Goal: Check status: Check status

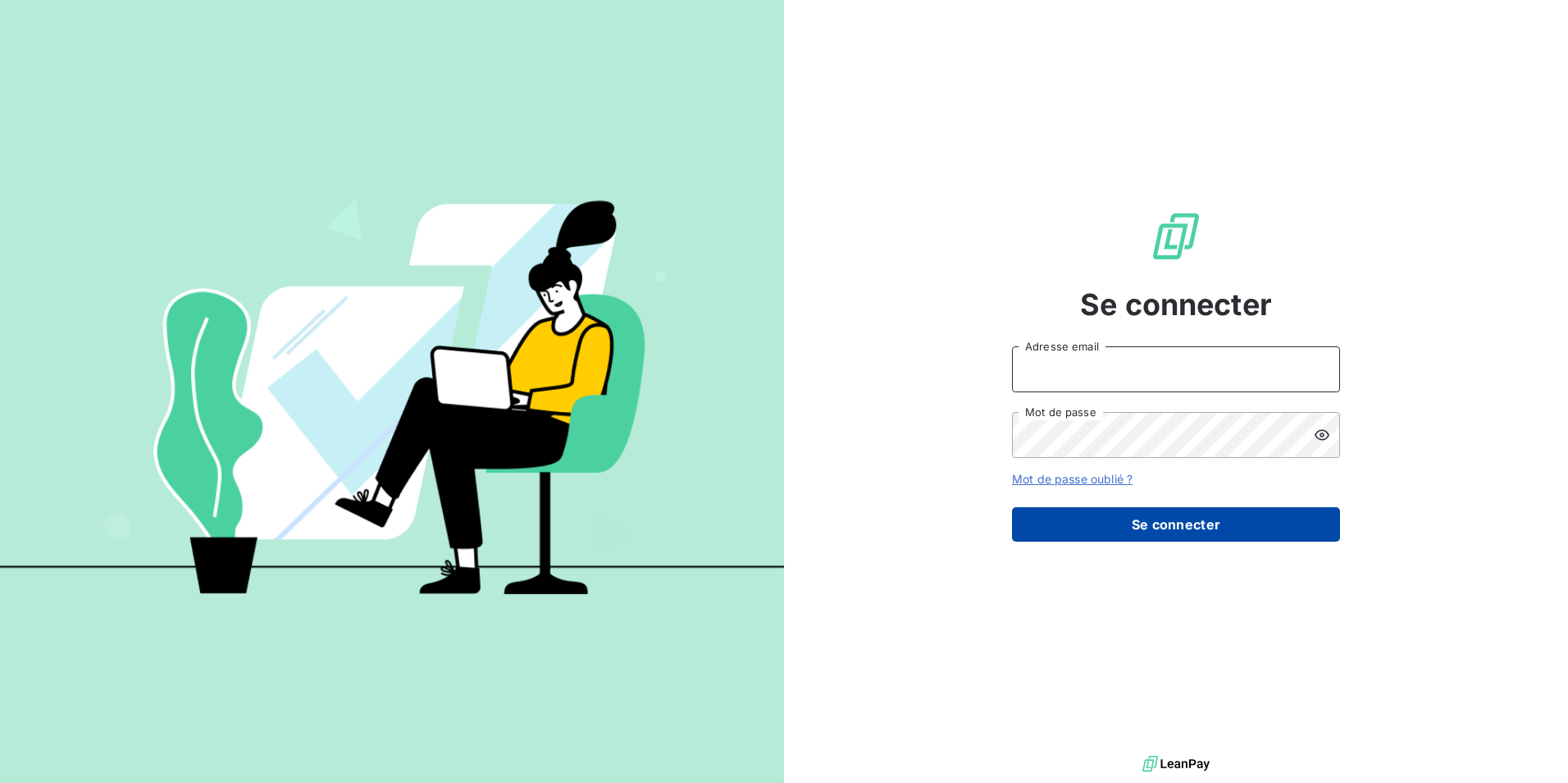
type input "virginiechaulet@groupebsl.com"
click at [1098, 526] on button "Se connecter" at bounding box center [1176, 525] width 328 height 34
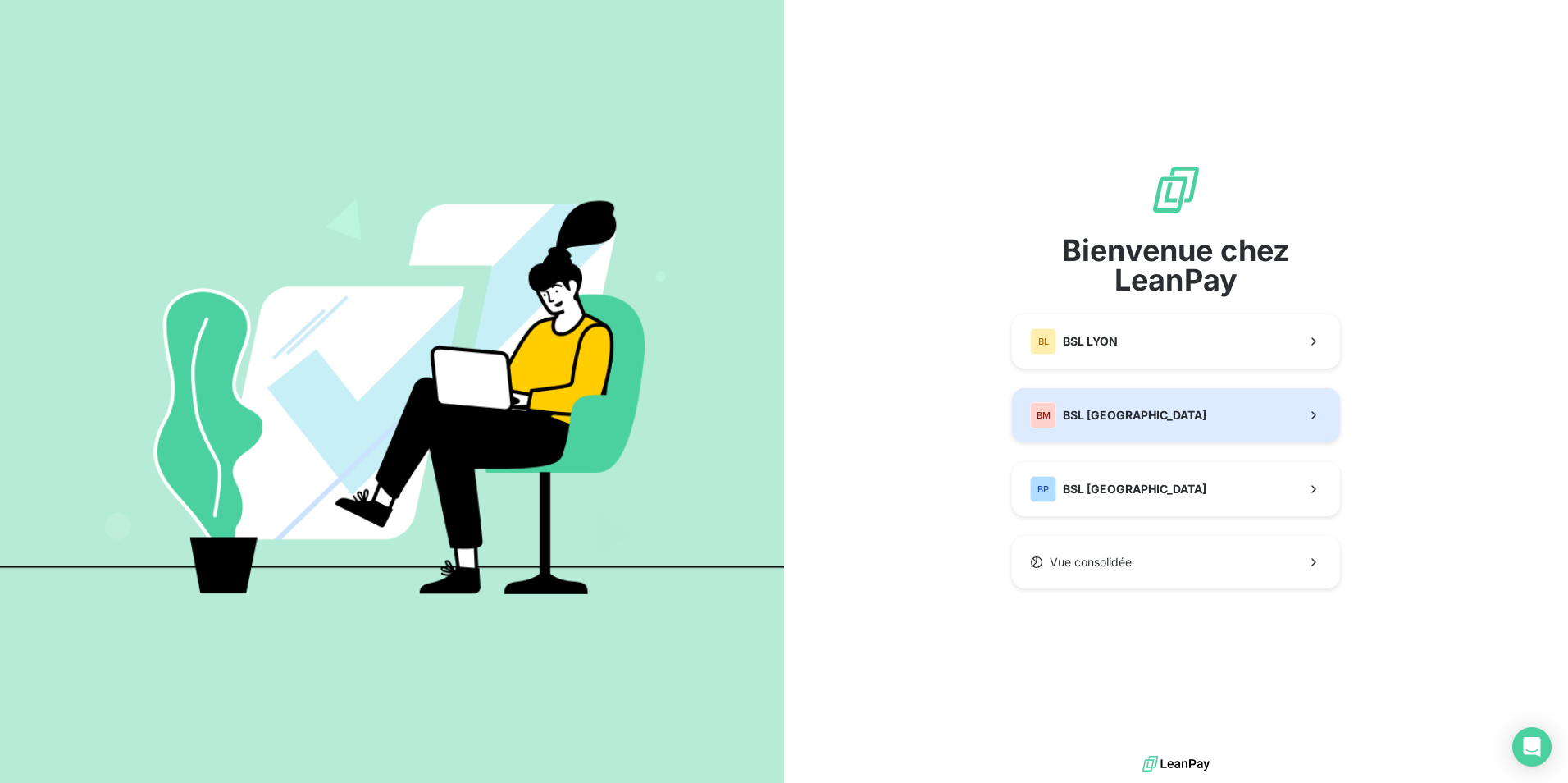
click at [1103, 418] on span "BSL [GEOGRAPHIC_DATA]" at bounding box center [1134, 414] width 143 height 16
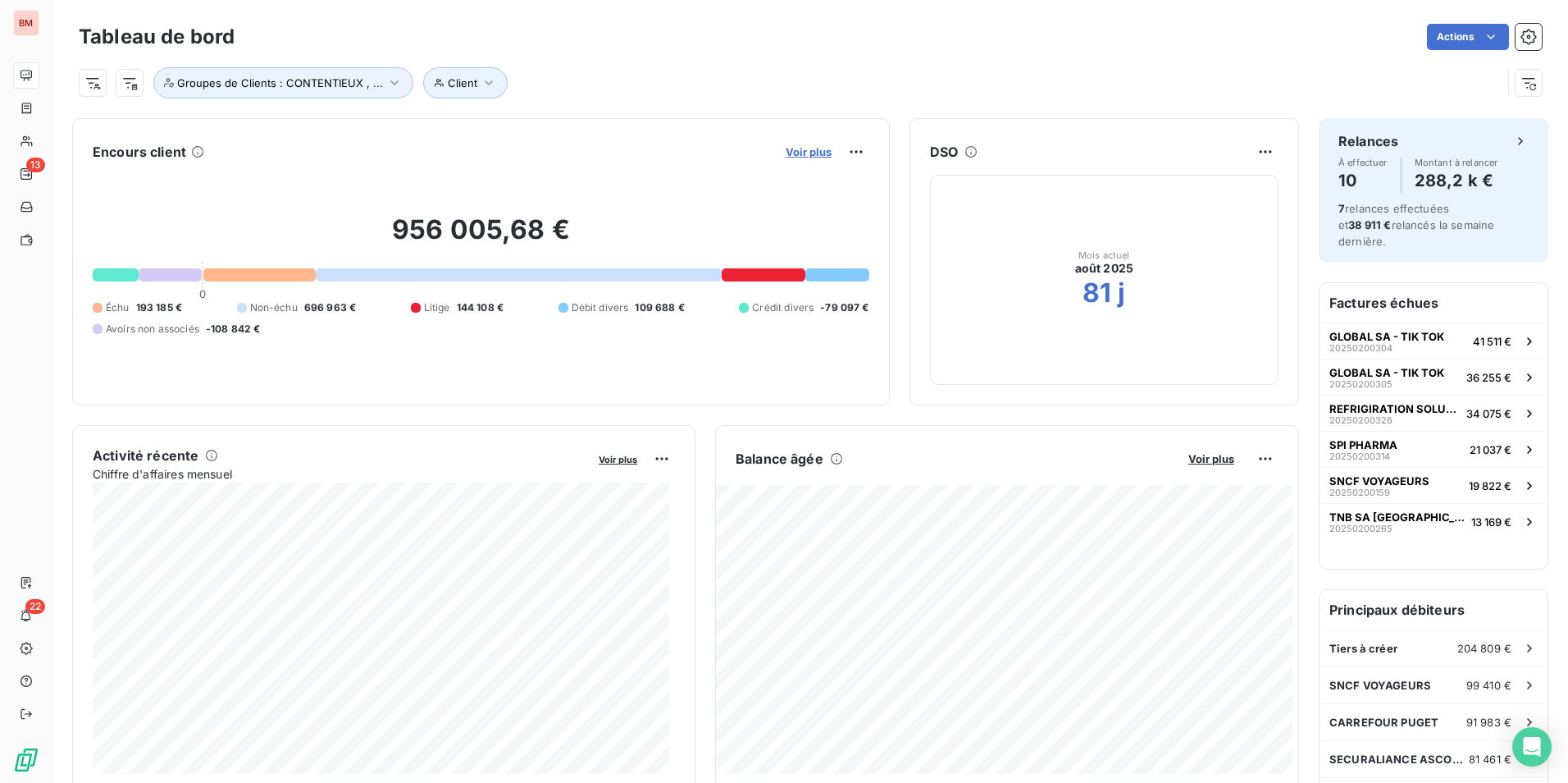
click at [811, 155] on span "Voir plus" at bounding box center [808, 152] width 46 height 13
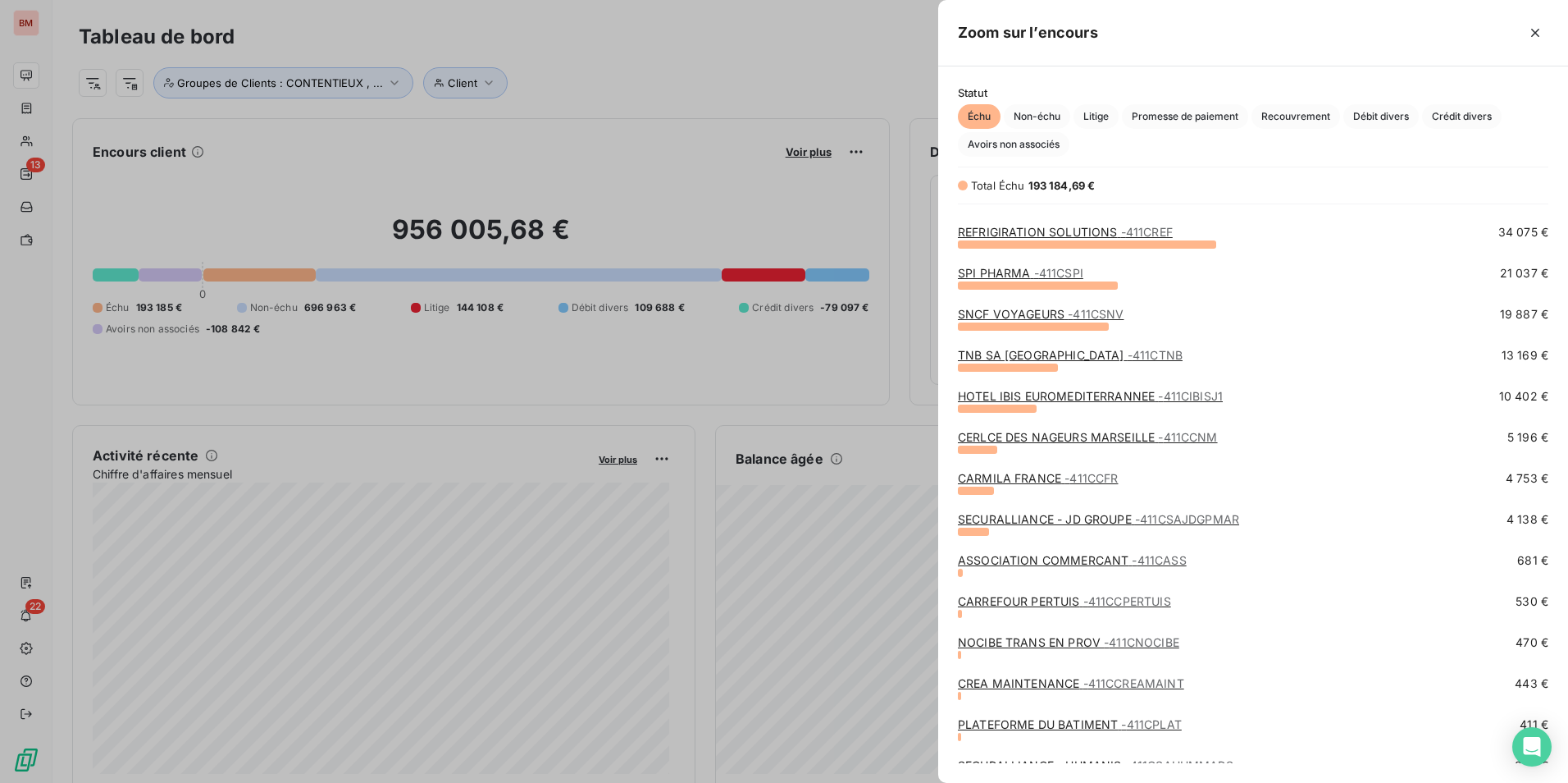
scroll to position [4, 0]
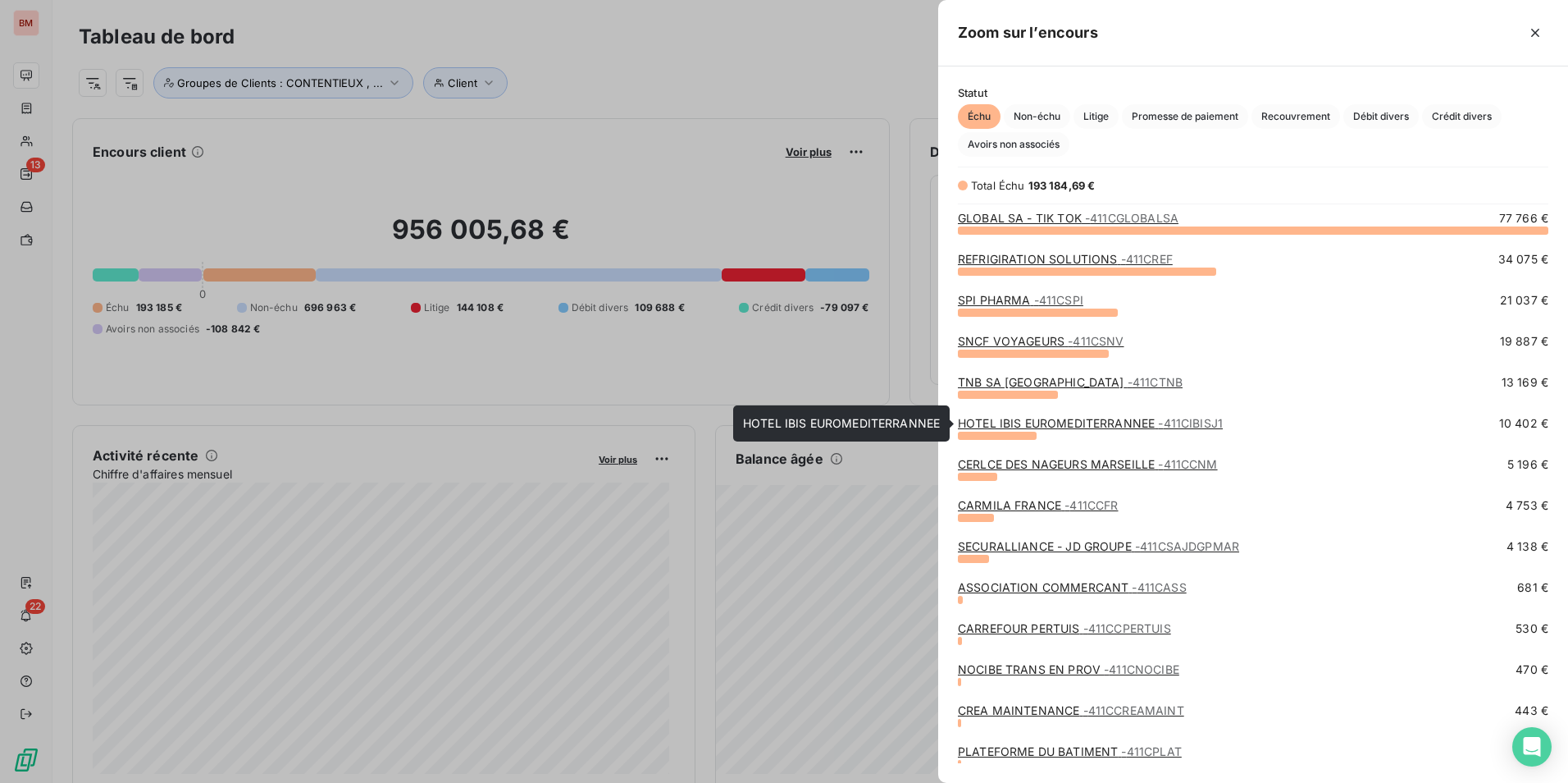
click at [1015, 419] on link "HOTEL IBIS EUROMEDITERRANNEE - 411CIBISJ1" at bounding box center [1090, 423] width 265 height 14
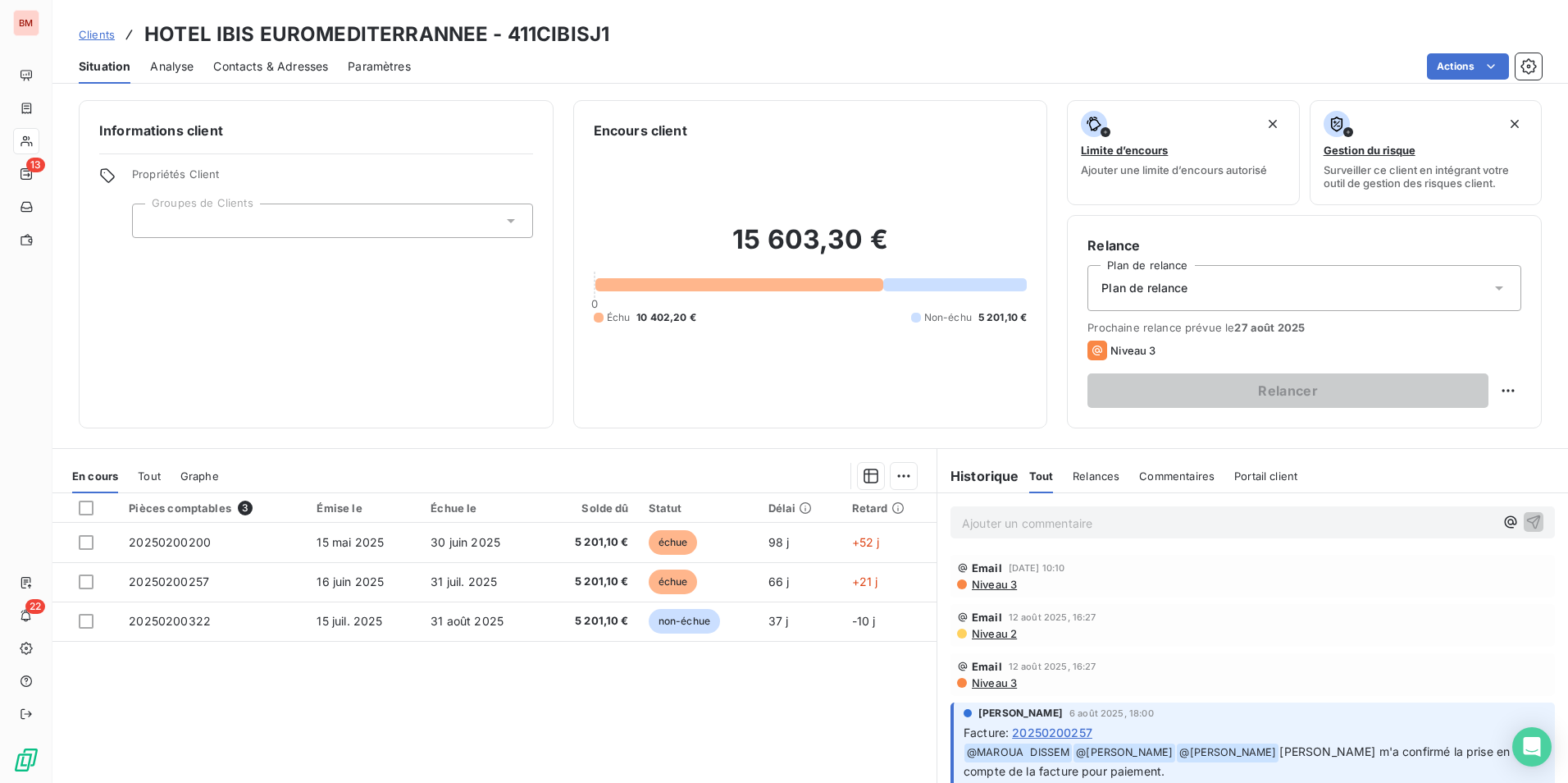
click at [988, 584] on span "Niveau 3" at bounding box center [993, 584] width 47 height 13
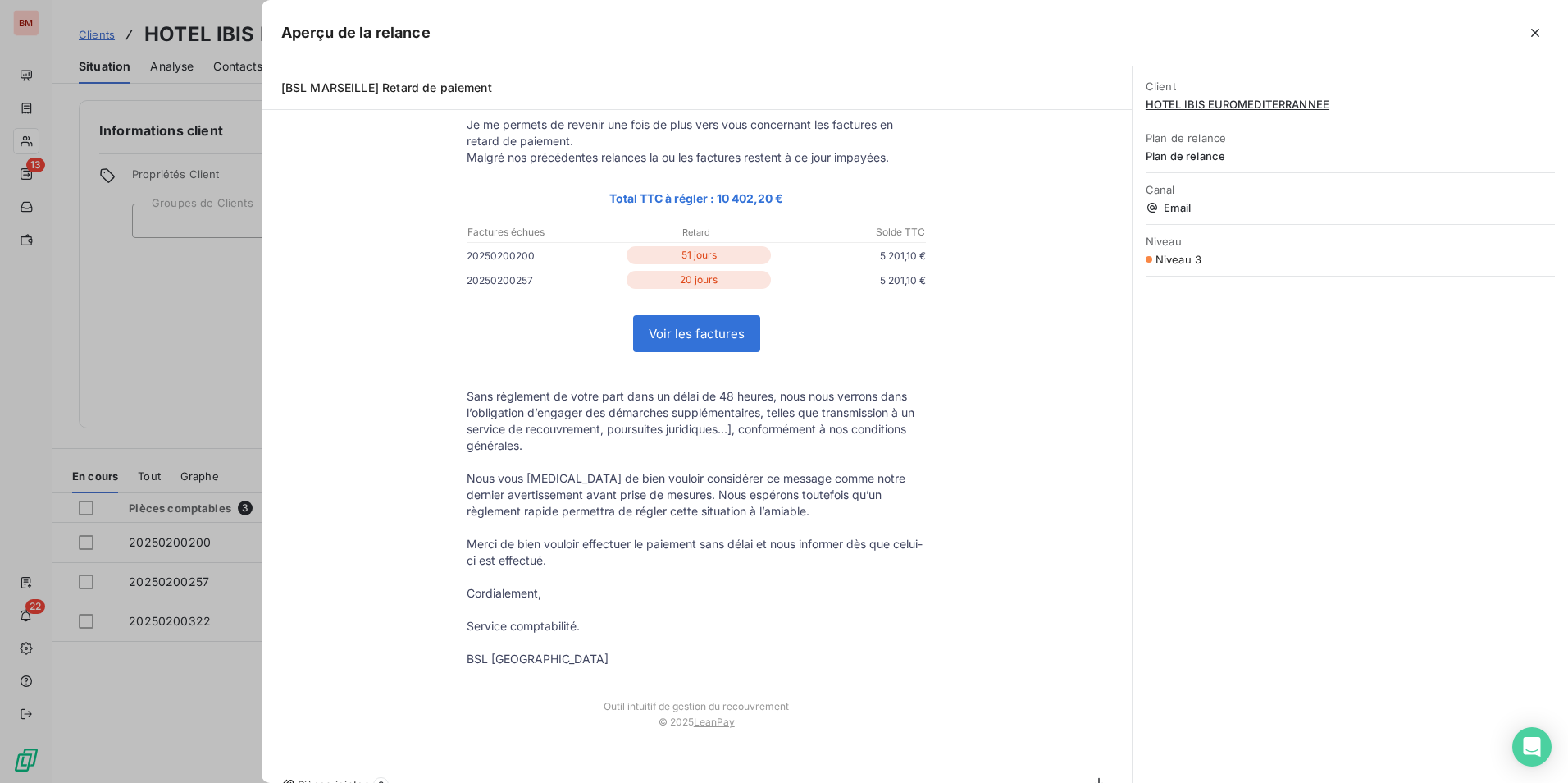
scroll to position [169, 0]
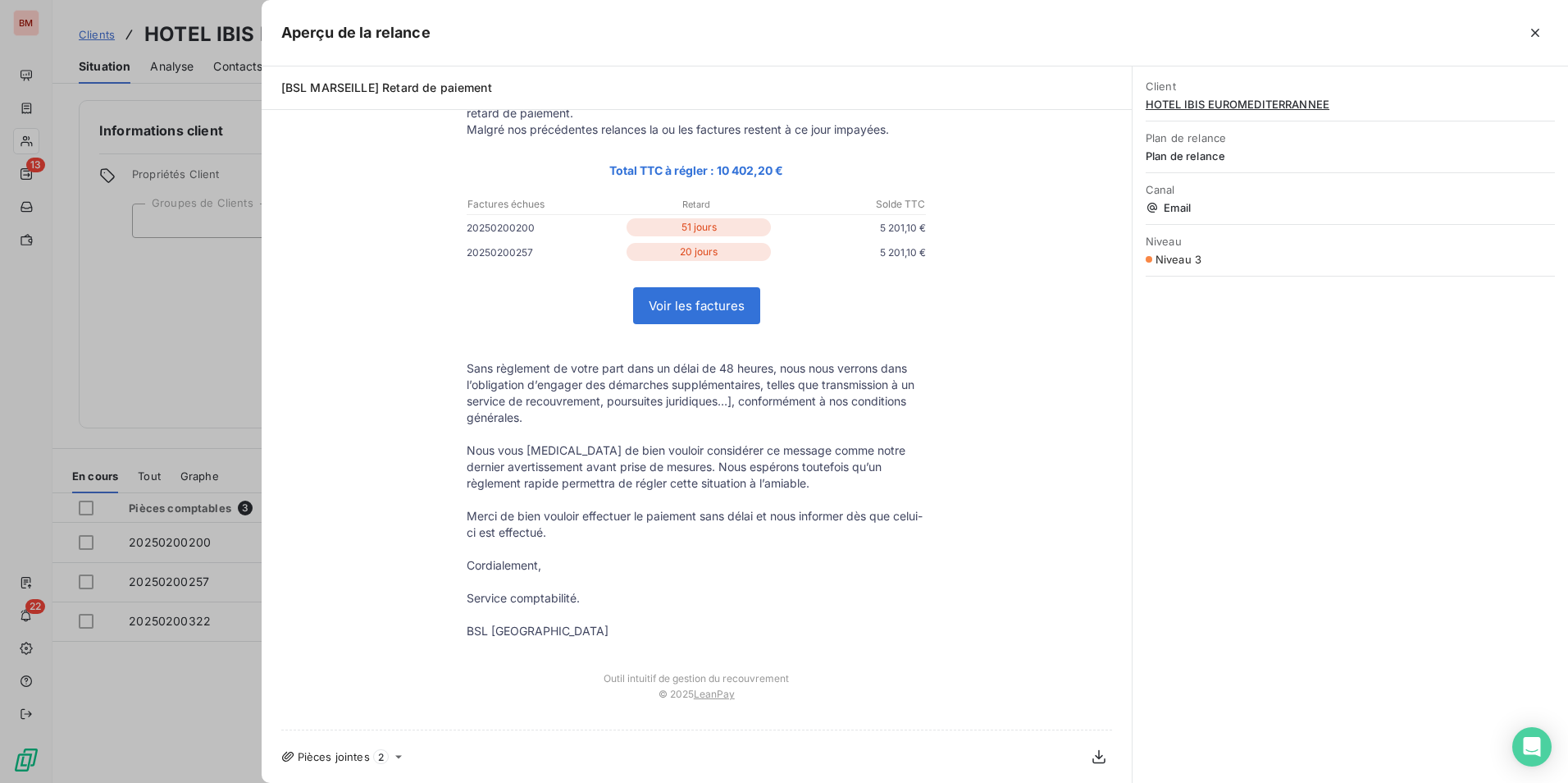
click at [392, 760] on icon at bounding box center [399, 756] width 13 height 13
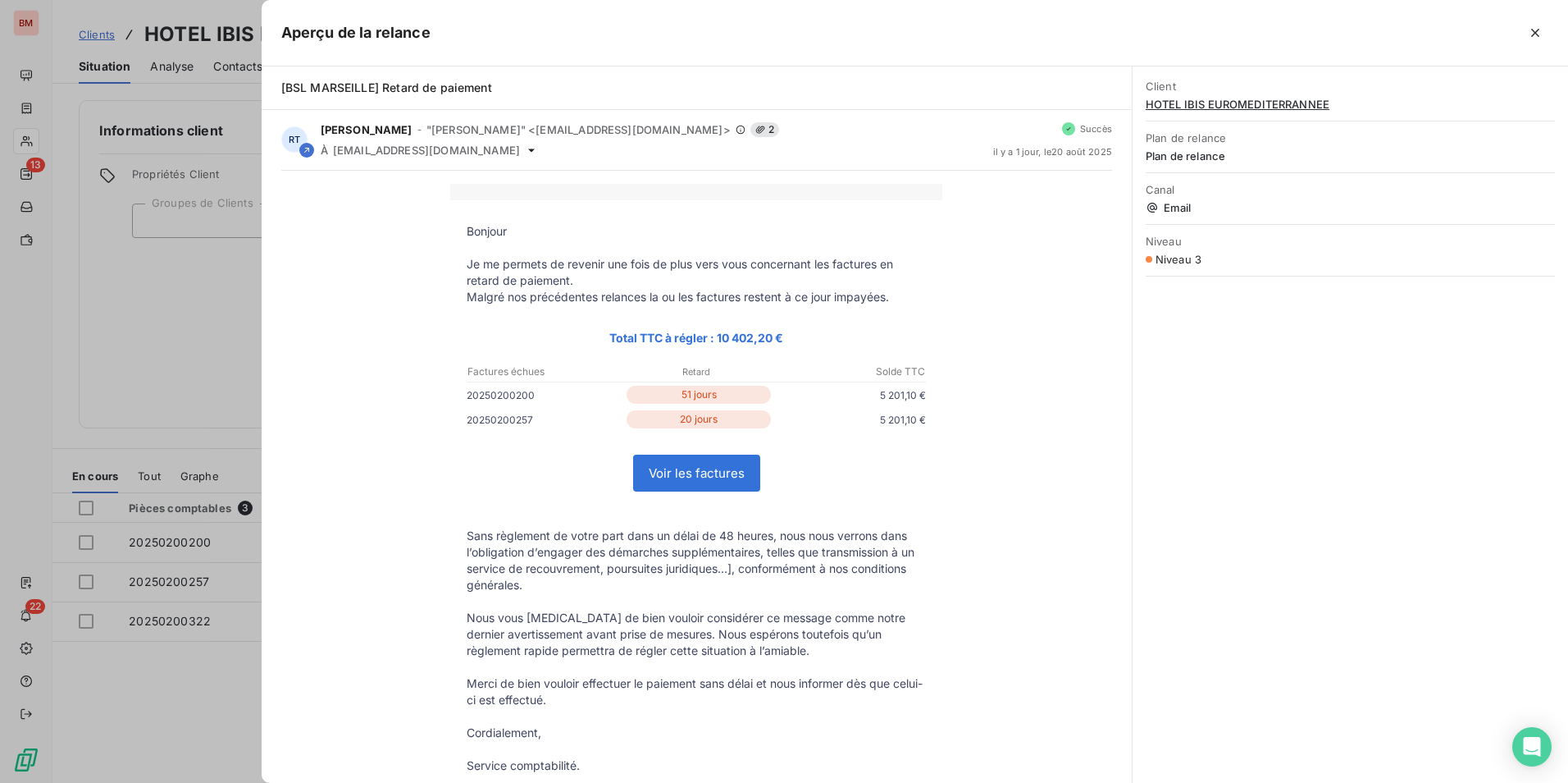
scroll to position [0, 0]
click at [1530, 35] on icon "button" at bounding box center [1535, 32] width 16 height 16
